Goal: Task Accomplishment & Management: Complete application form

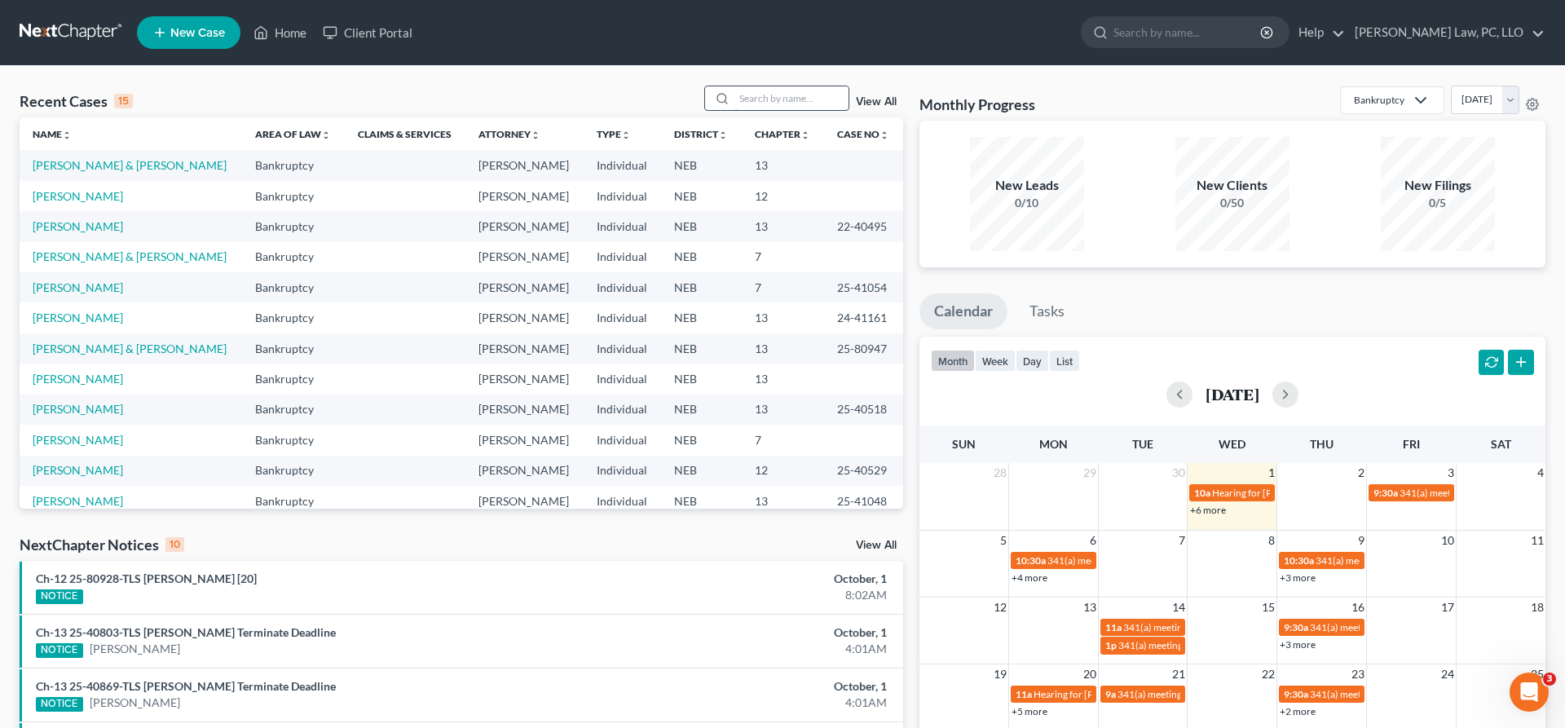
click at [739, 95] on input "search" at bounding box center [792, 98] width 114 height 24
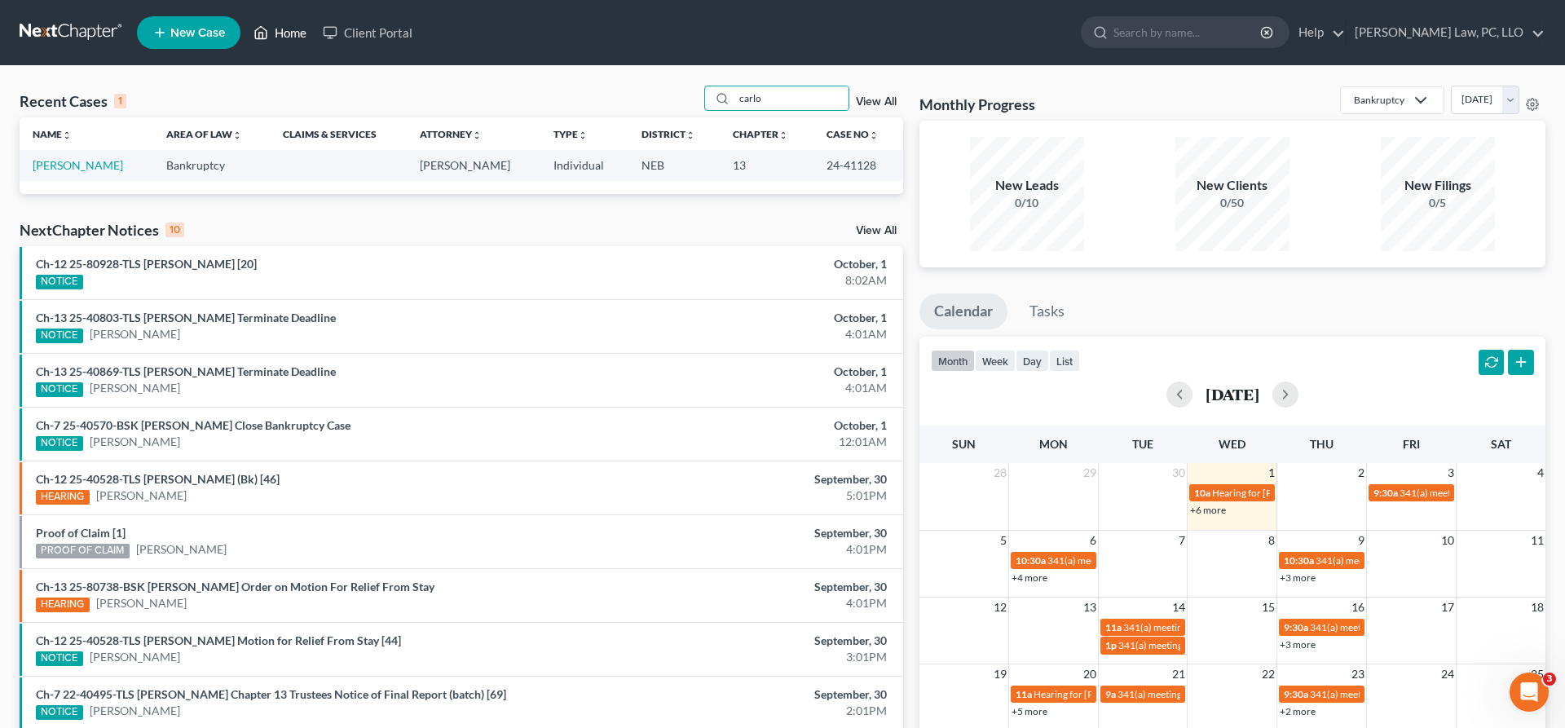
click at [260, 38] on polyline at bounding box center [261, 36] width 4 height 7
click at [270, 28] on link "Home" at bounding box center [279, 32] width 69 height 29
drag, startPoint x: 770, startPoint y: 95, endPoint x: 670, endPoint y: 95, distance: 100.3
click at [735, 95] on input "carlo" at bounding box center [792, 98] width 114 height 24
type input "[PERSON_NAME]"
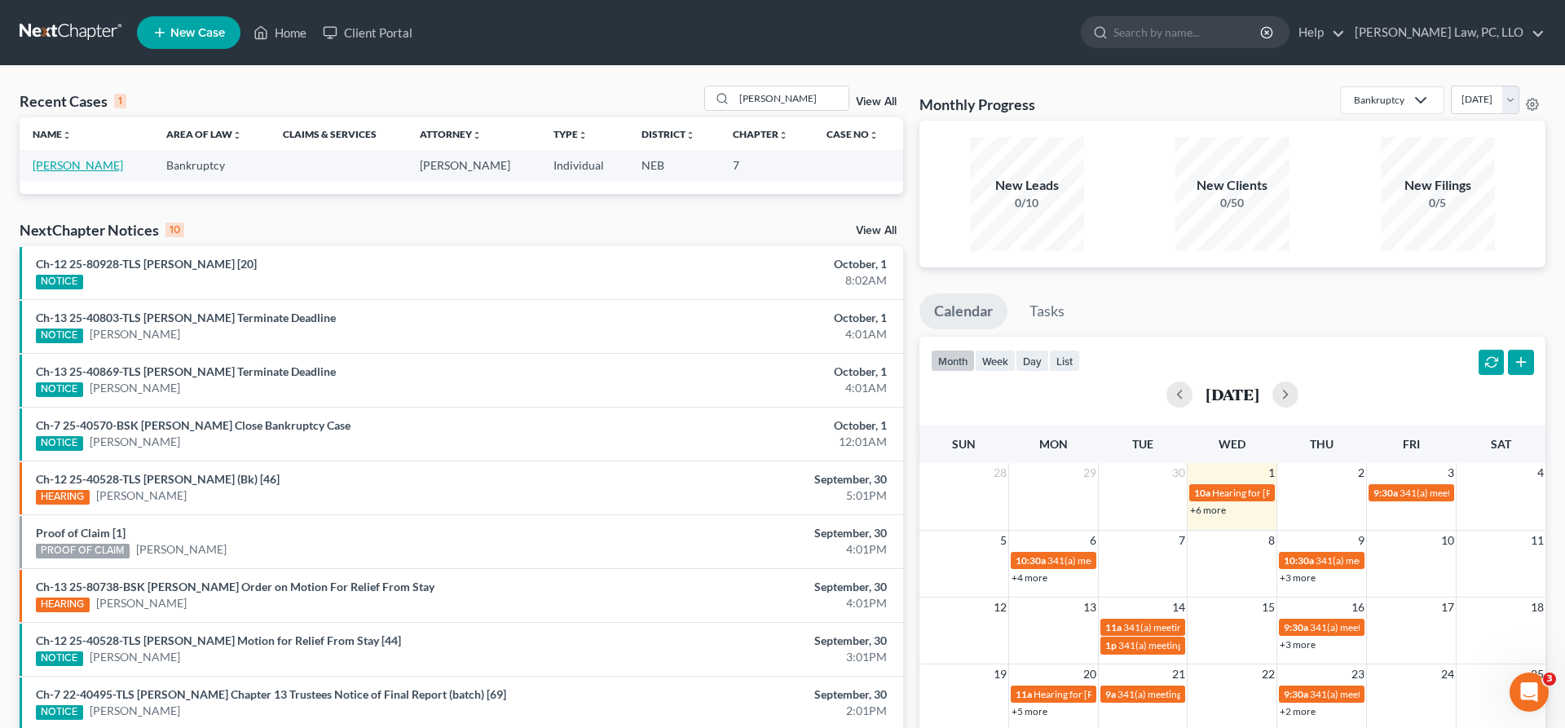
click at [49, 165] on link "[PERSON_NAME]" at bounding box center [78, 165] width 90 height 14
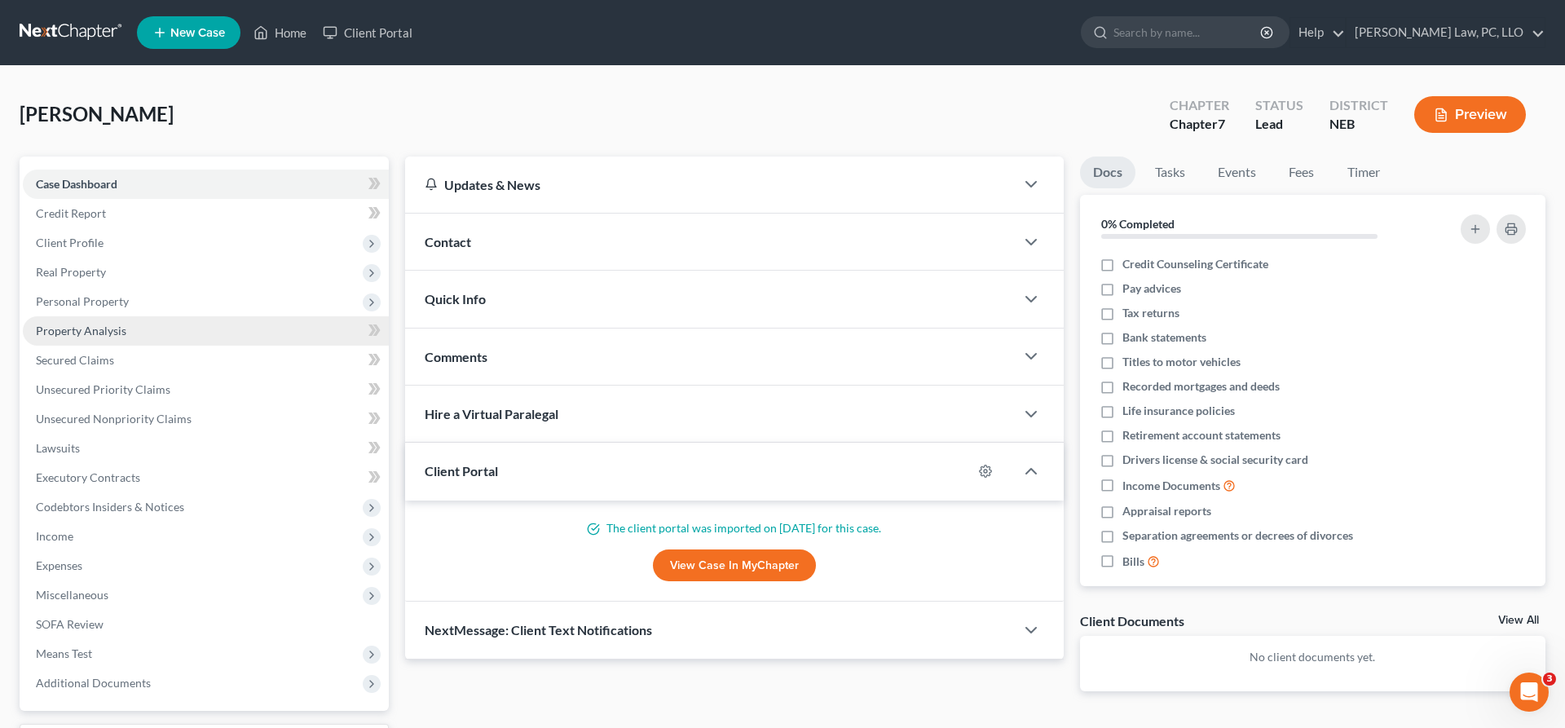
click at [109, 335] on span "Property Analysis" at bounding box center [81, 331] width 90 height 14
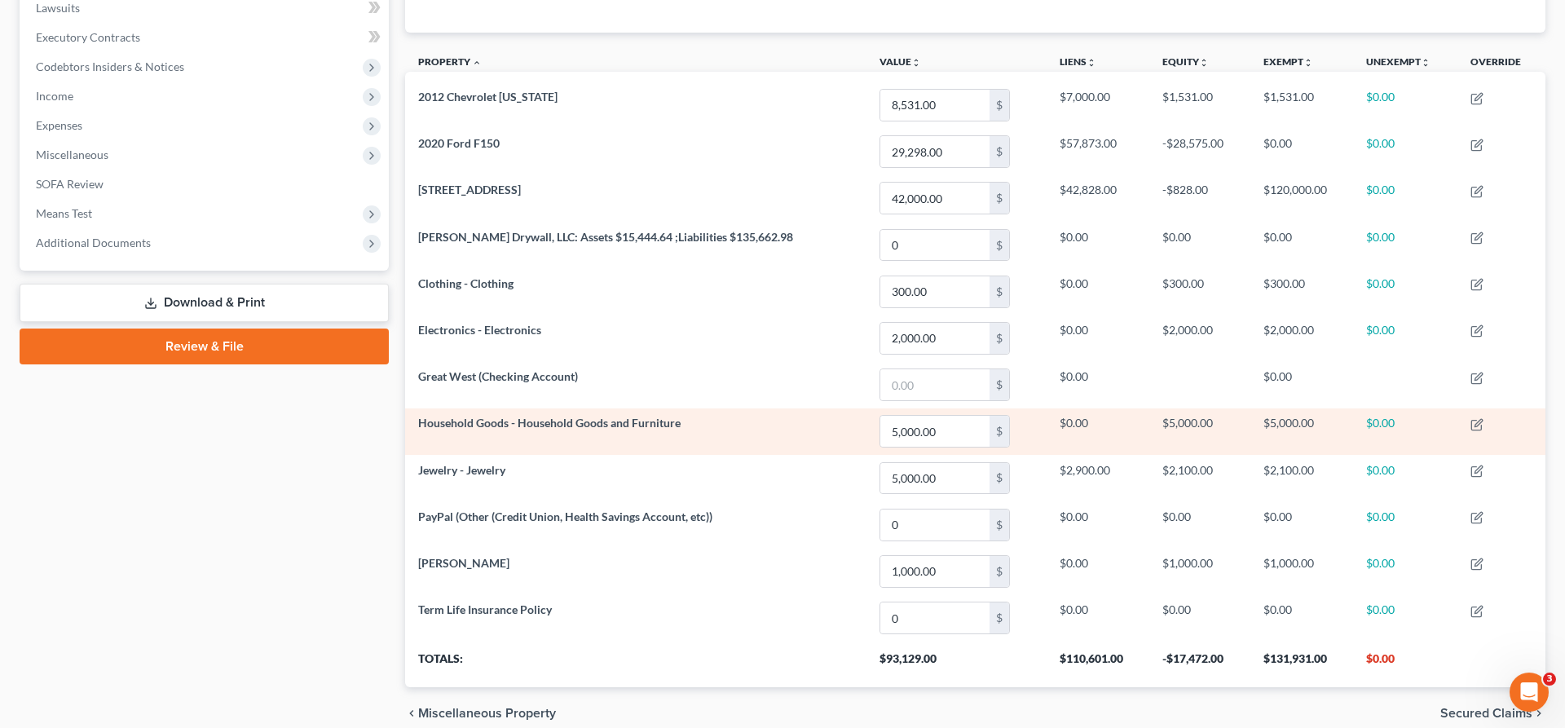
scroll to position [333, 0]
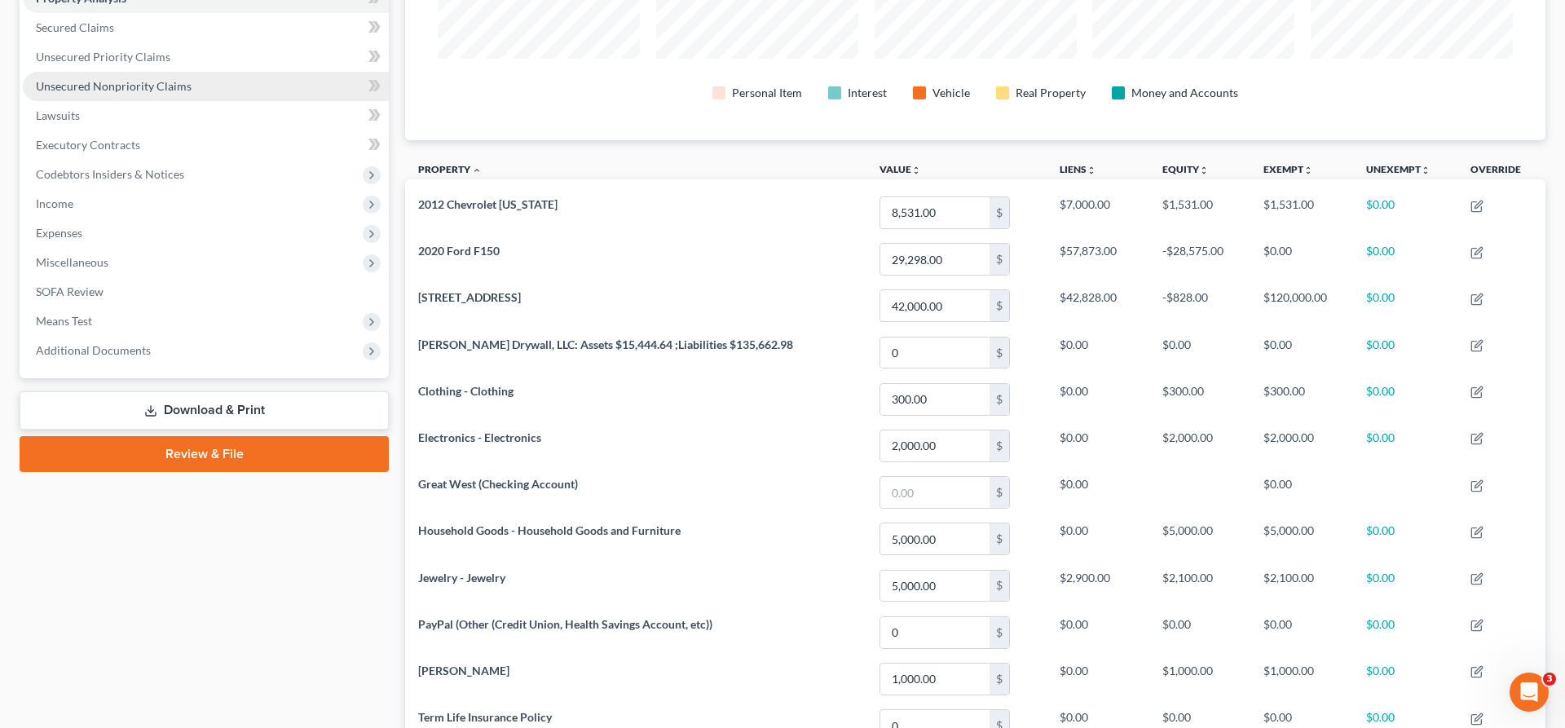
click at [136, 77] on link "Unsecured Nonpriority Claims" at bounding box center [206, 86] width 366 height 29
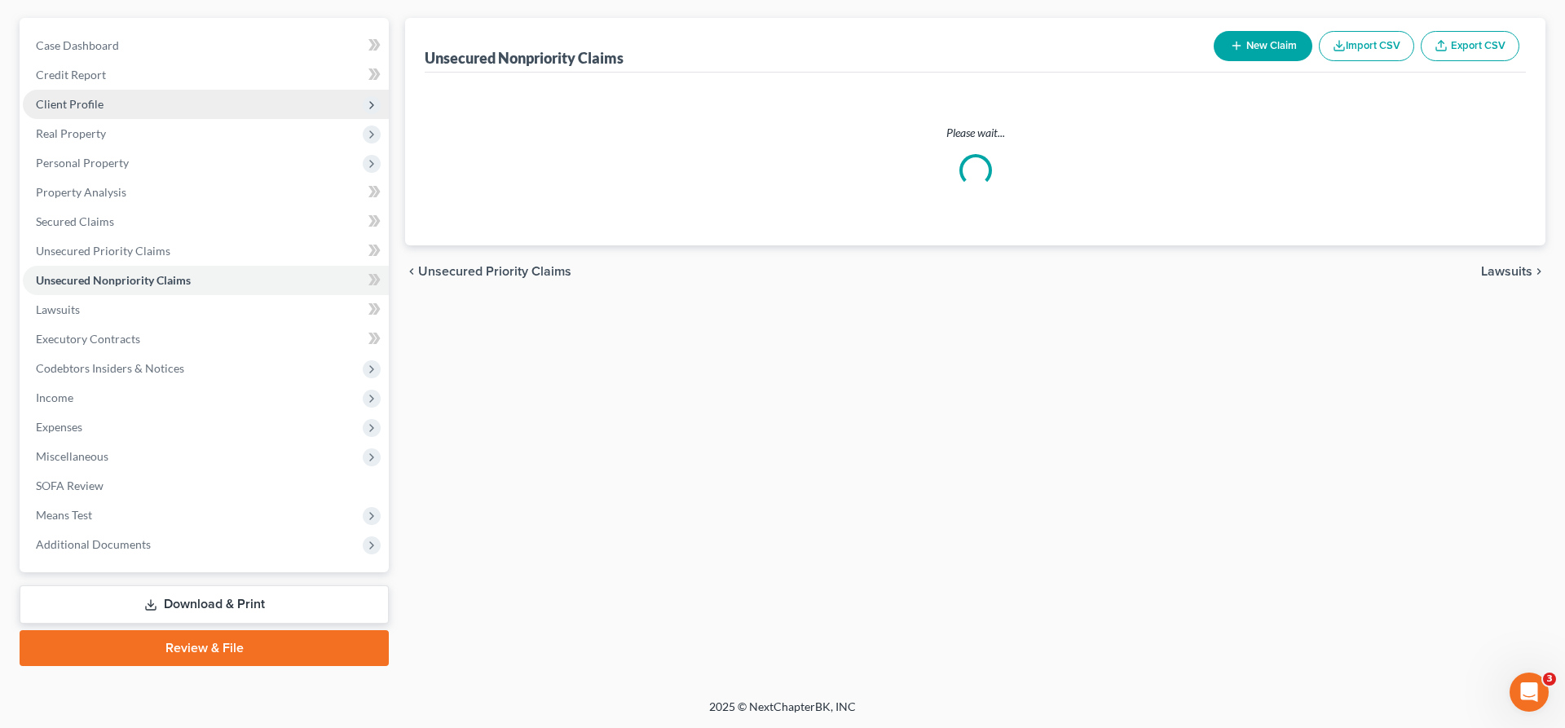
scroll to position [137, 0]
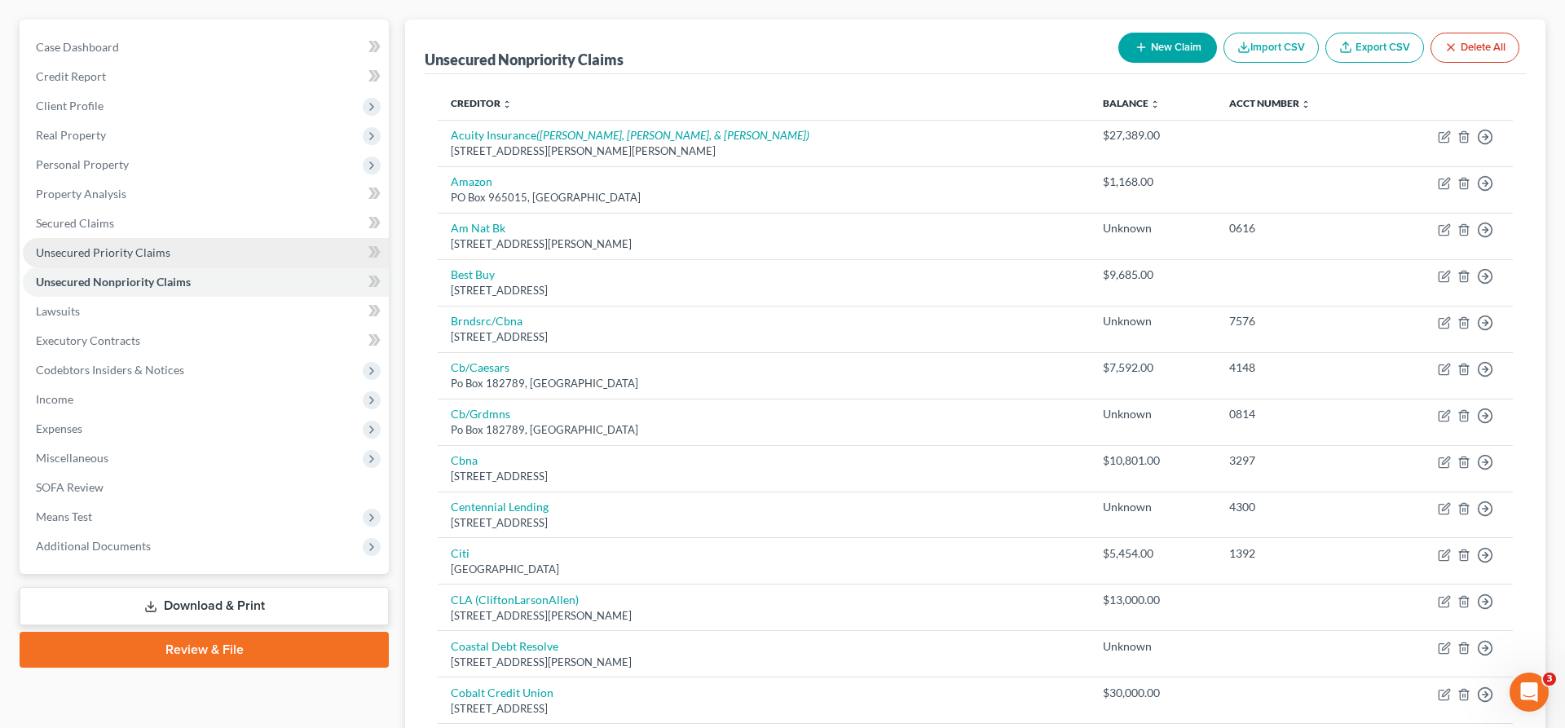
click at [161, 252] on span "Unsecured Priority Claims" at bounding box center [103, 252] width 135 height 14
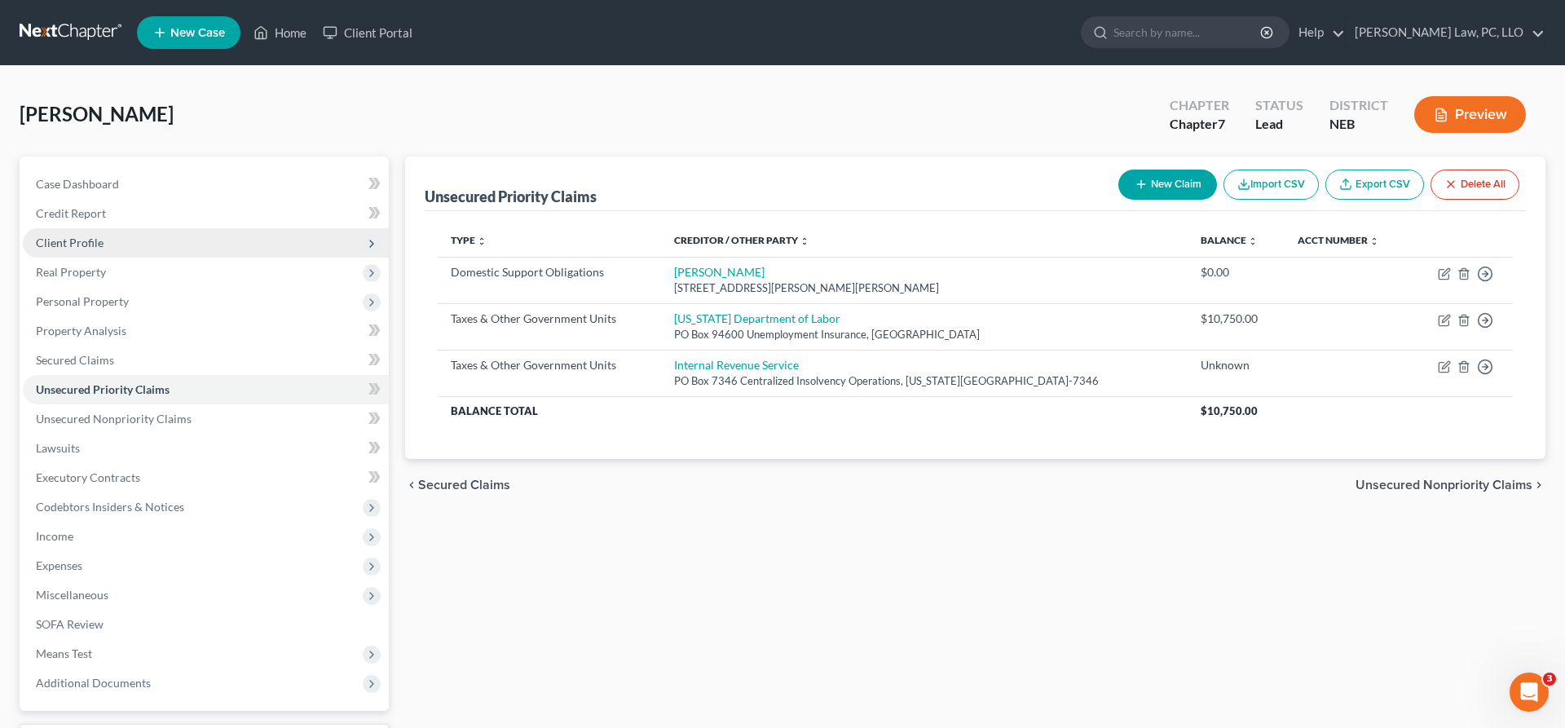
click at [92, 233] on span "Client Profile" at bounding box center [206, 242] width 366 height 29
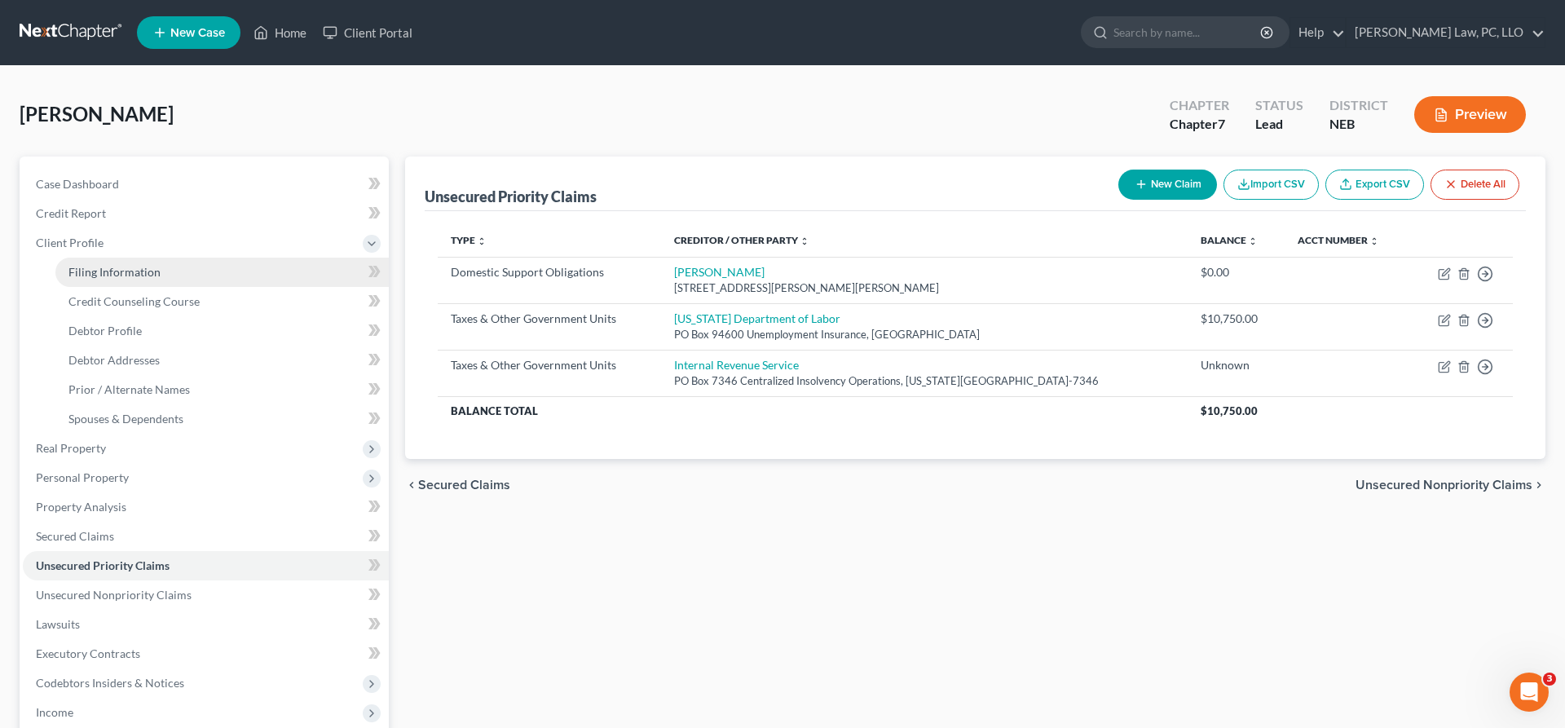
click at [151, 273] on span "Filing Information" at bounding box center [114, 272] width 92 height 14
select select "1"
select select "0"
select select "30"
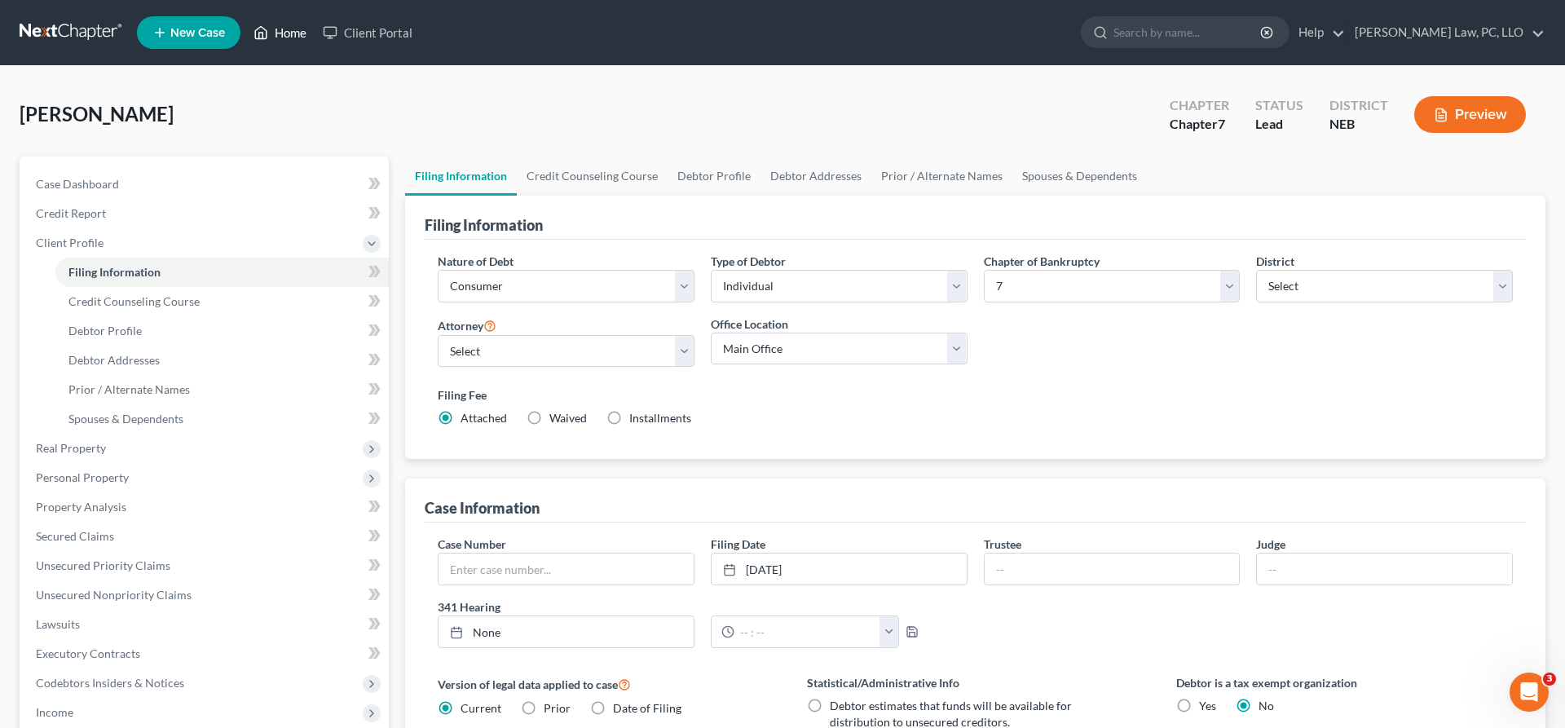
click at [265, 35] on icon at bounding box center [261, 33] width 15 height 20
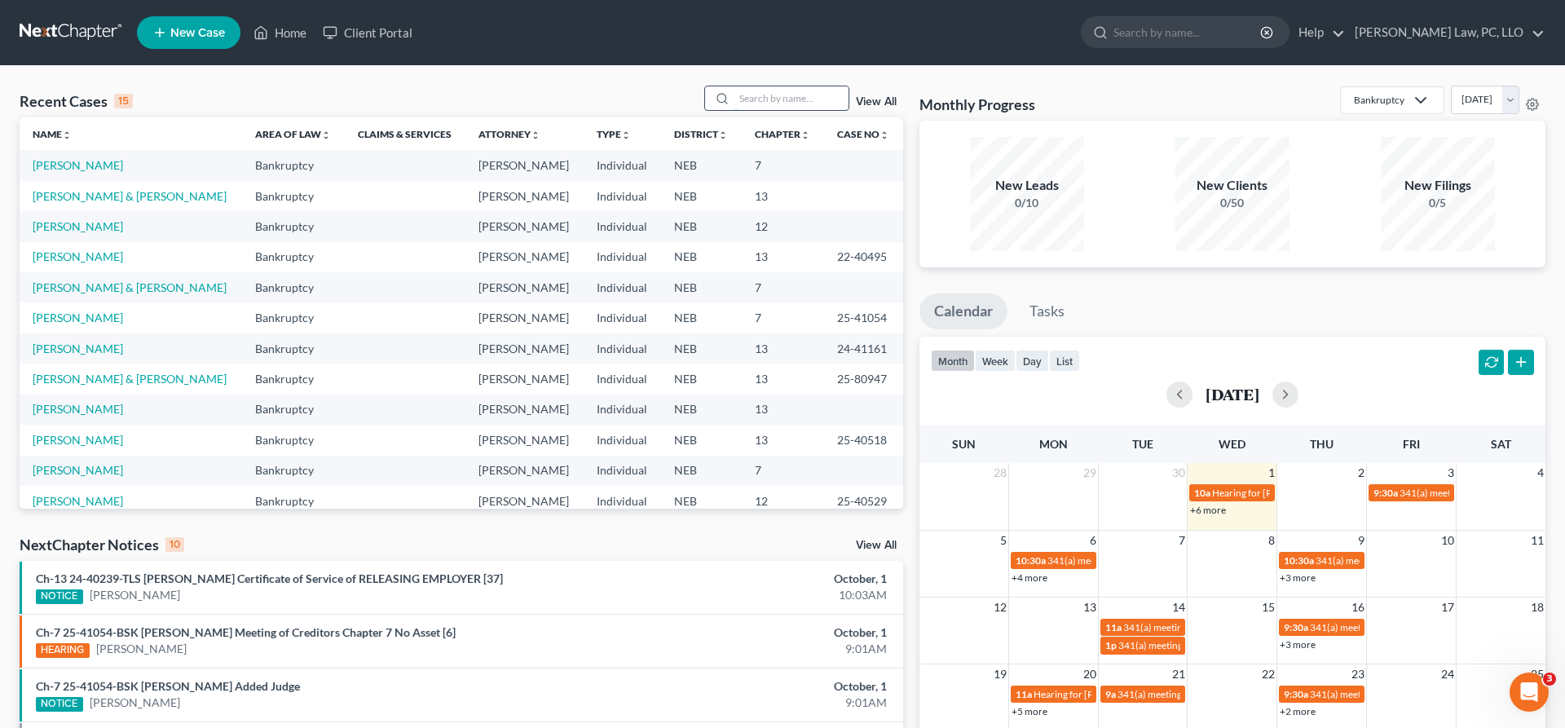
click at [766, 105] on input "search" at bounding box center [792, 98] width 114 height 24
type input "west"
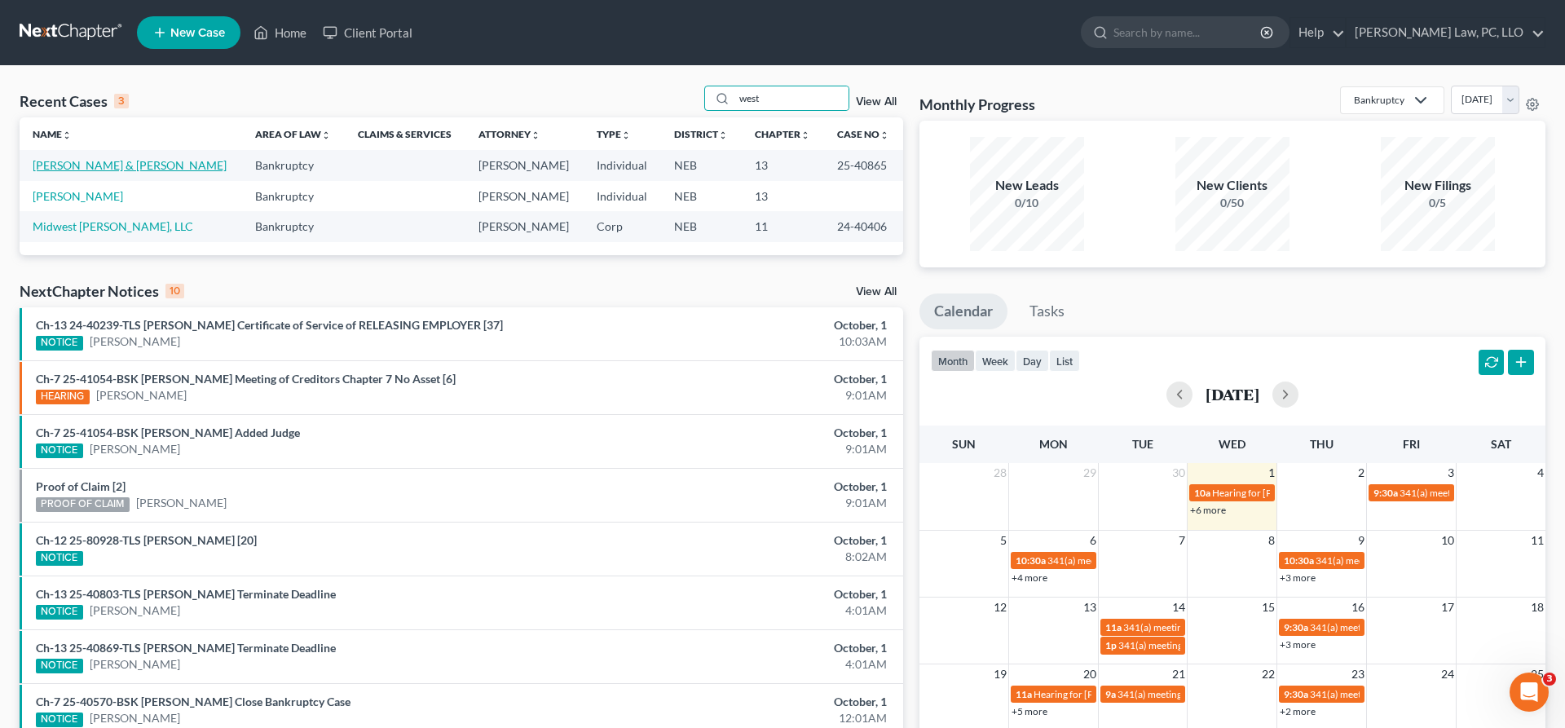
click at [134, 161] on link "[PERSON_NAME] & [PERSON_NAME]" at bounding box center [130, 165] width 194 height 14
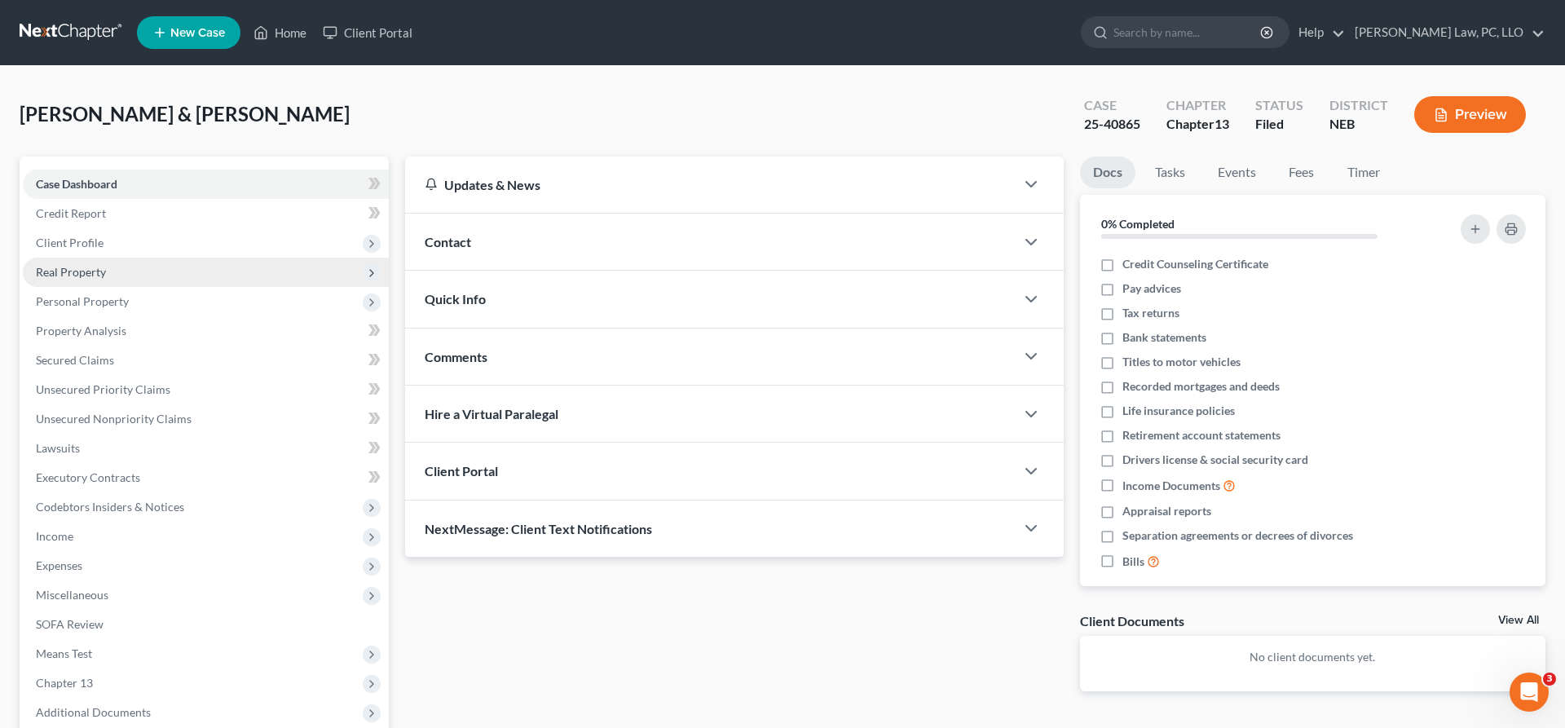
click at [97, 275] on span "Real Property" at bounding box center [71, 272] width 70 height 14
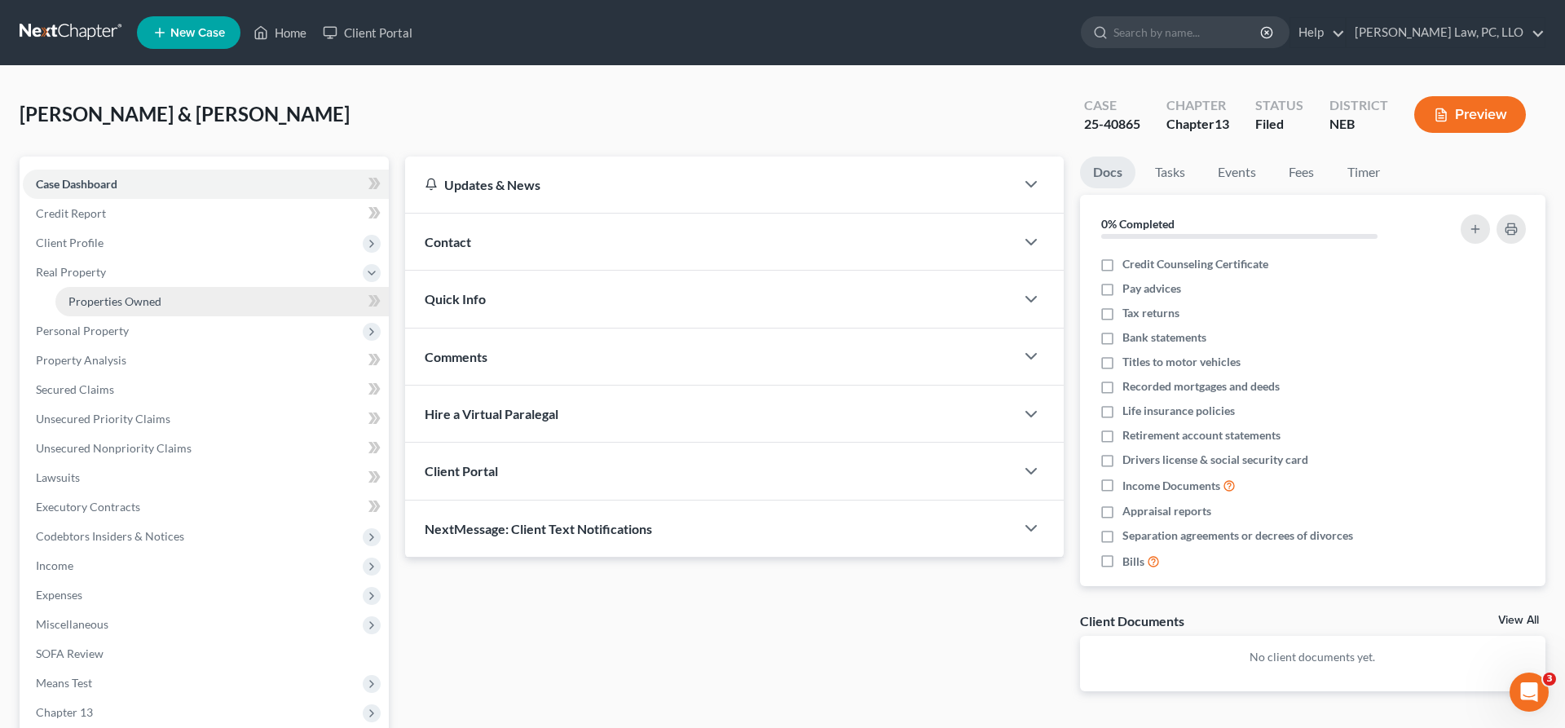
click at [111, 293] on link "Properties Owned" at bounding box center [221, 301] width 333 height 29
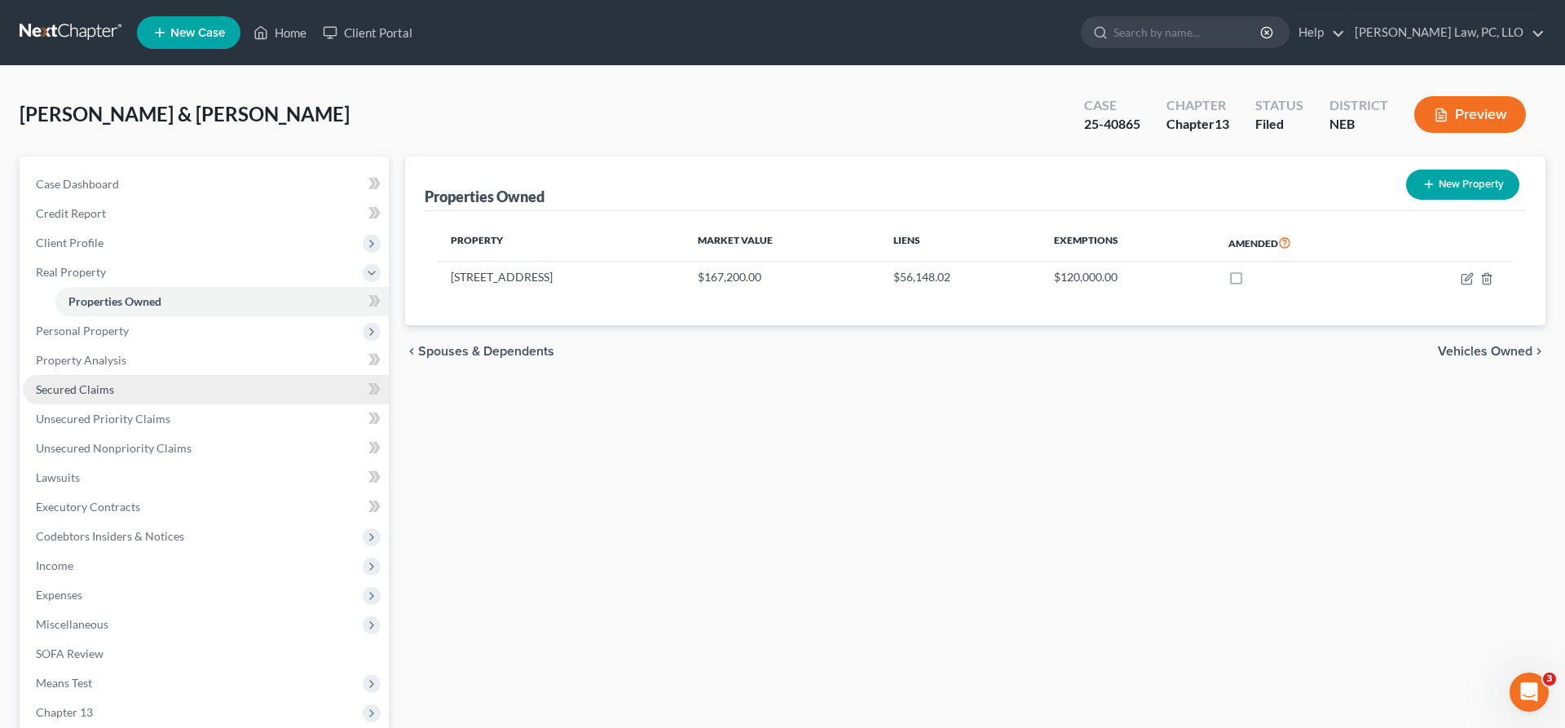
click at [105, 394] on span "Secured Claims" at bounding box center [75, 389] width 78 height 14
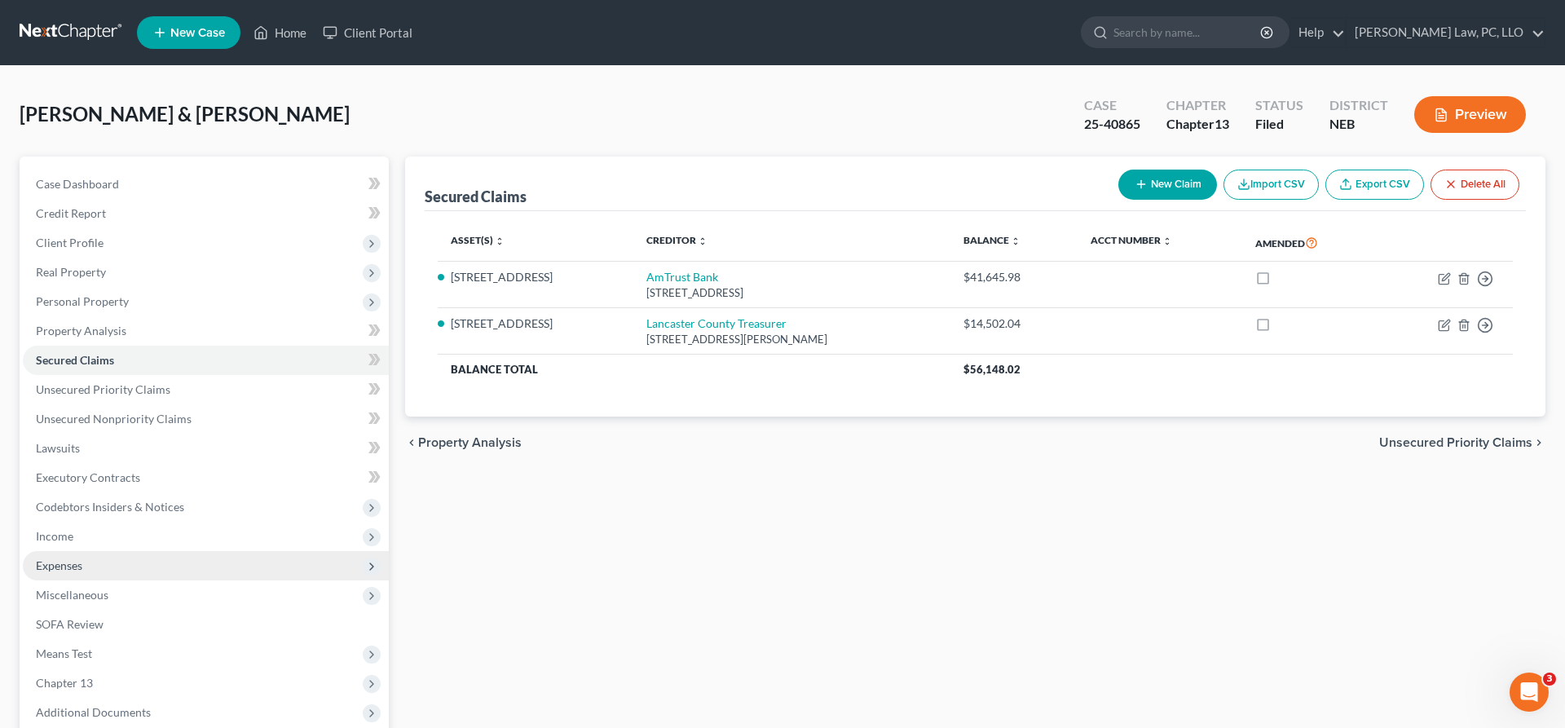
click at [97, 558] on span "Expenses" at bounding box center [206, 565] width 366 height 29
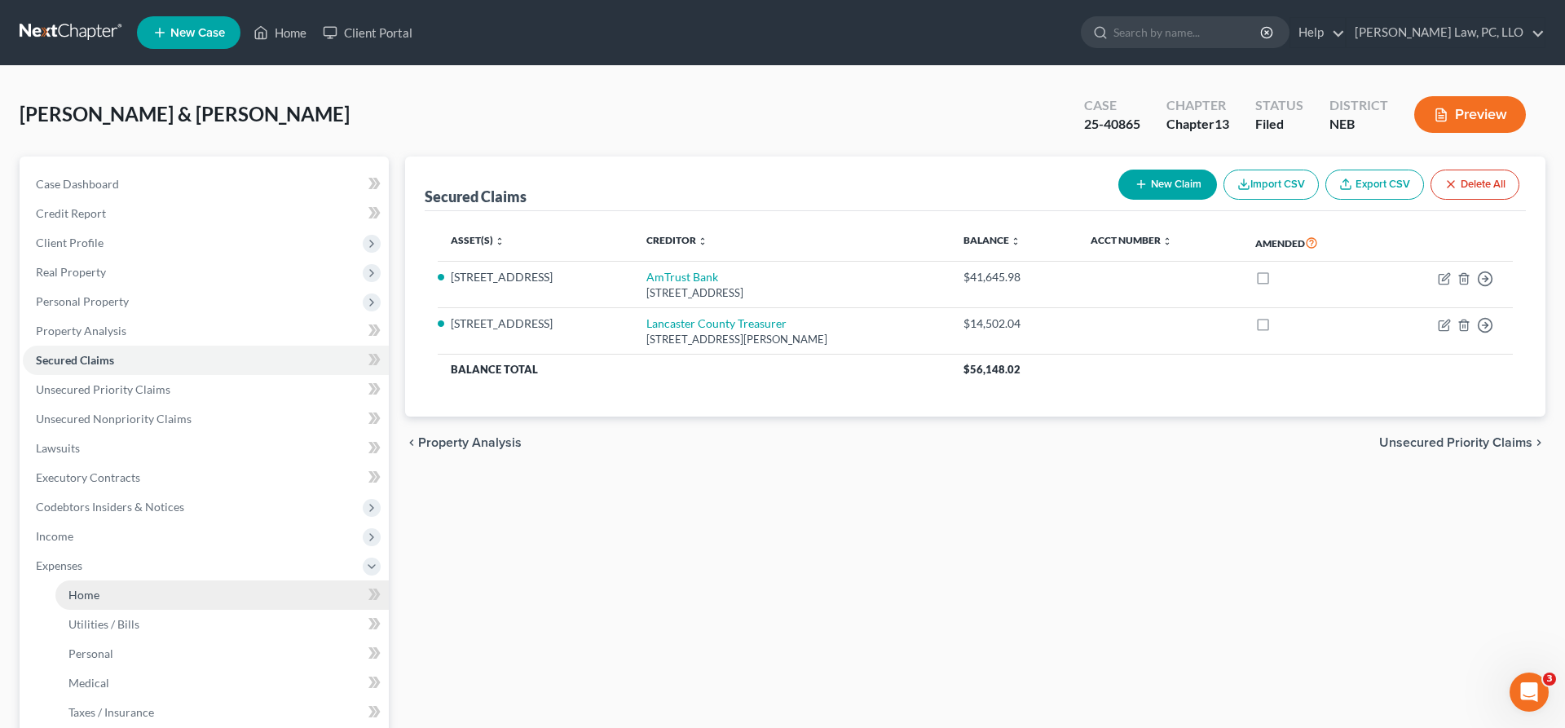
click at [111, 594] on link "Home" at bounding box center [221, 594] width 333 height 29
